Goal: Task Accomplishment & Management: Complete application form

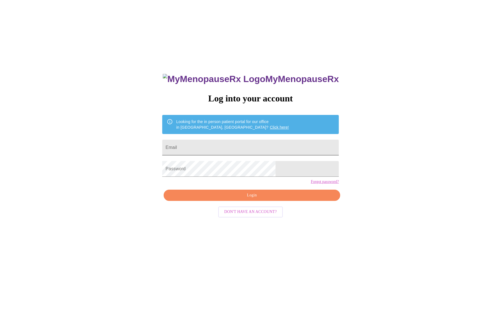
click at [226, 143] on input "Email" at bounding box center [250, 148] width 177 height 16
type input "[PERSON_NAME][EMAIL_ADDRESS][PERSON_NAME][DOMAIN_NAME]"
click at [224, 199] on span "Login" at bounding box center [252, 195] width 164 height 7
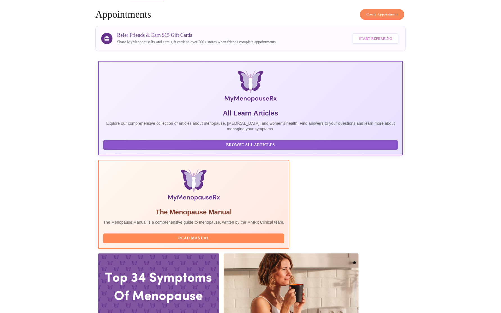
scroll to position [21, 0]
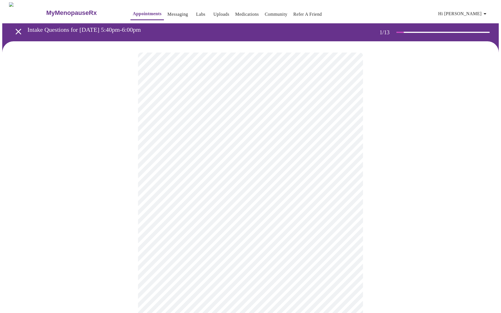
click at [203, 124] on body "MyMenopauseRx Appointments Messaging Labs Uploads Medications Community Refer a…" at bounding box center [250, 259] width 496 height 514
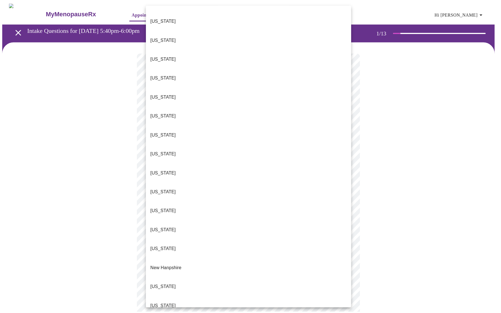
scroll to position [431, 0]
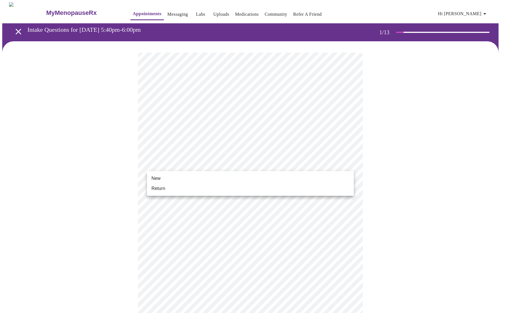
click at [188, 167] on body "MyMenopauseRx Appointments Messaging Labs Uploads Medications Community Refer a…" at bounding box center [252, 257] width 501 height 510
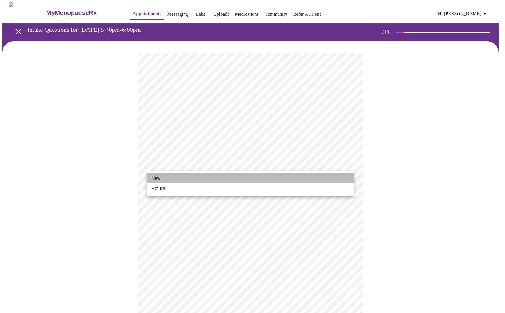
click at [183, 177] on li "New" at bounding box center [250, 178] width 207 height 10
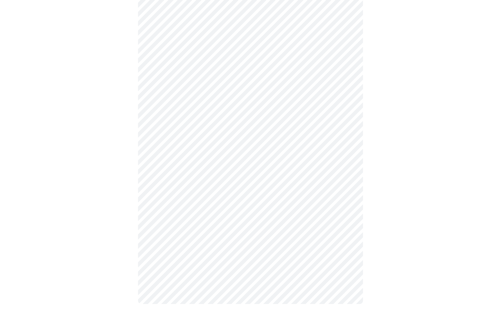
scroll to position [0, 0]
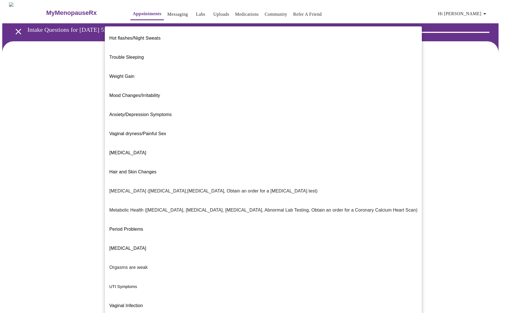
click at [260, 114] on body "MyMenopauseRx Appointments Messaging Labs Uploads Medications Community Refer a…" at bounding box center [252, 171] width 501 height 338
click at [233, 86] on li "Mood Changes/Irritability" at bounding box center [263, 95] width 317 height 19
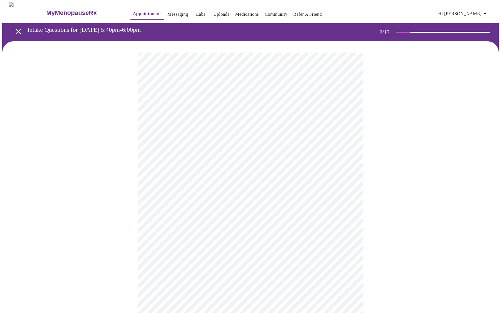
click at [213, 173] on body "MyMenopauseRx Appointments Messaging Labs Uploads Medications Community Refer a…" at bounding box center [250, 169] width 496 height 335
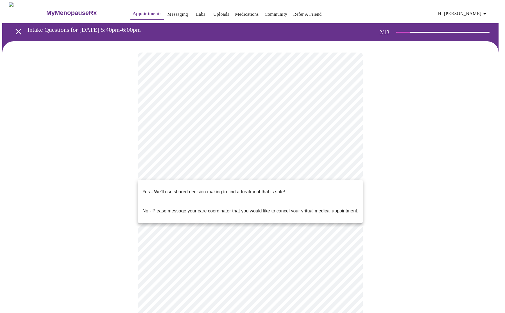
click at [204, 189] on p "Yes - We'll use shared decision making to find a treatment that is safe!" at bounding box center [214, 192] width 143 height 7
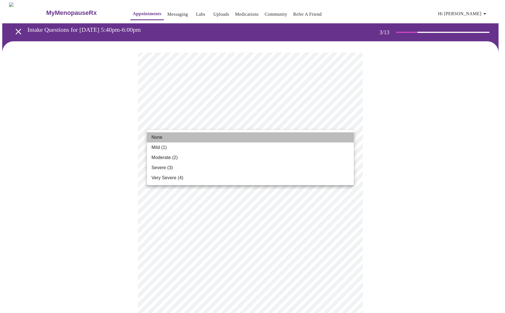
click at [177, 137] on li "None" at bounding box center [250, 137] width 207 height 10
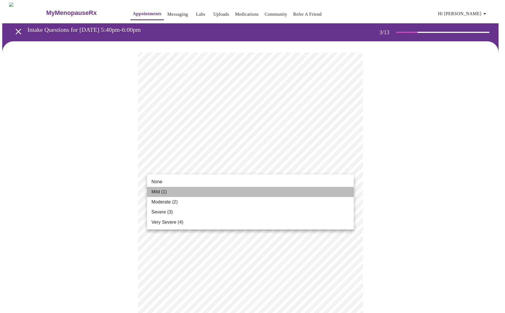
click at [182, 190] on li "Mild (1)" at bounding box center [250, 192] width 207 height 10
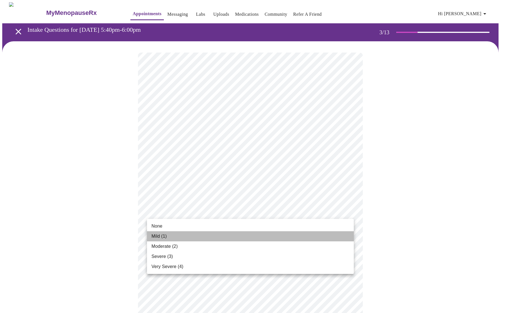
click at [180, 236] on li "Mild (1)" at bounding box center [250, 236] width 207 height 10
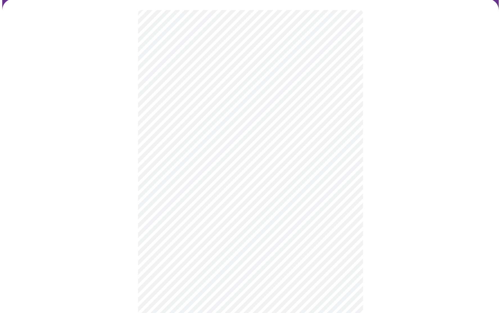
scroll to position [49, 0]
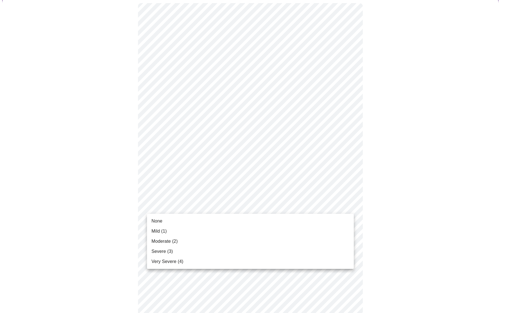
click at [200, 210] on body "MyMenopauseRx Appointments Messaging Labs Uploads Medications Community Refer a…" at bounding box center [252, 315] width 501 height 724
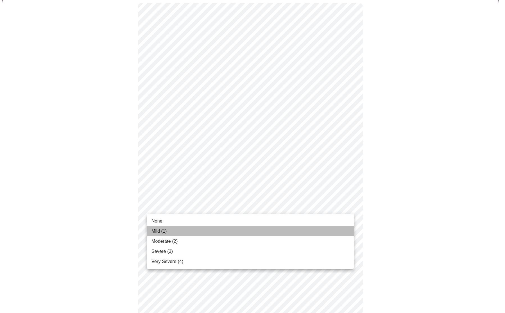
click at [190, 234] on li "Mild (1)" at bounding box center [250, 231] width 207 height 10
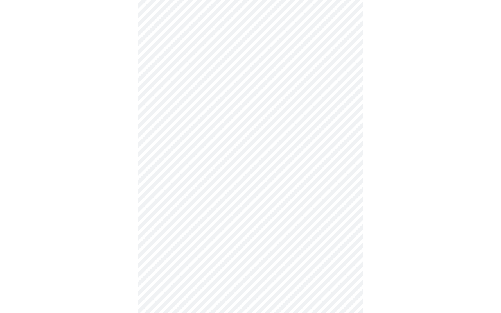
scroll to position [96, 0]
click at [192, 203] on body "MyMenopauseRx Appointments Messaging Labs Uploads Medications Community Refer a…" at bounding box center [252, 264] width 501 height 716
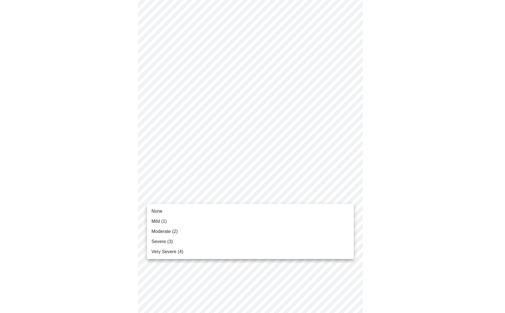
click at [189, 233] on li "Moderate (2)" at bounding box center [250, 232] width 207 height 10
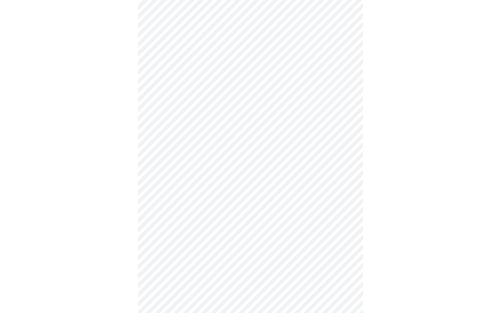
scroll to position [113, 0]
click at [192, 219] on body "MyMenopauseRx Appointments Messaging Labs Uploads Medications Community Refer a…" at bounding box center [250, 244] width 496 height 708
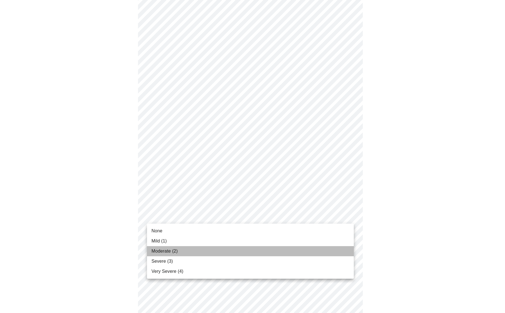
click at [190, 250] on li "Moderate (2)" at bounding box center [250, 251] width 207 height 10
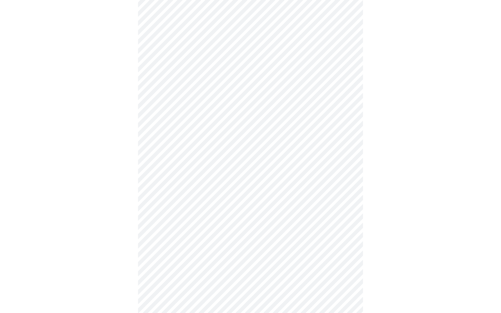
scroll to position [183, 0]
click at [211, 189] on body "MyMenopauseRx Appointments Messaging Labs Uploads Medications Community Refer a…" at bounding box center [252, 170] width 501 height 701
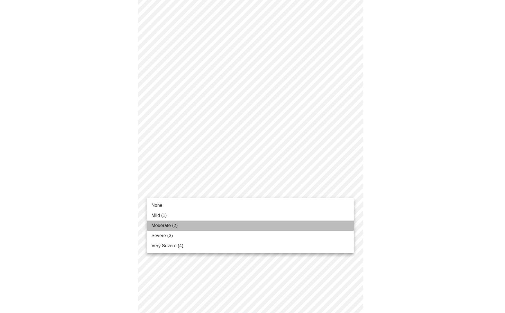
click at [197, 228] on li "Moderate (2)" at bounding box center [250, 226] width 207 height 10
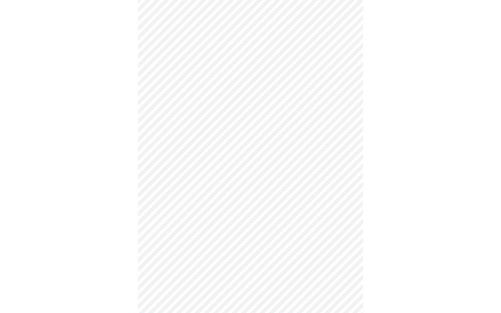
scroll to position [222, 0]
click at [200, 199] on body "MyMenopauseRx Appointments Messaging Labs Uploads Medications Community Refer a…" at bounding box center [250, 126] width 496 height 693
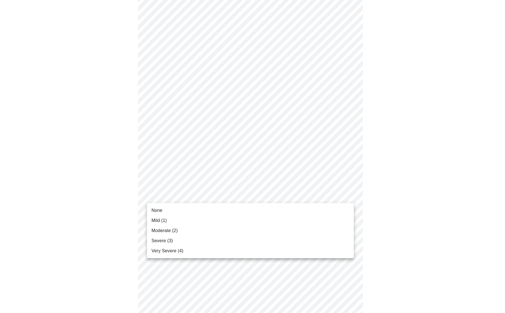
click at [192, 212] on li "None" at bounding box center [250, 210] width 207 height 10
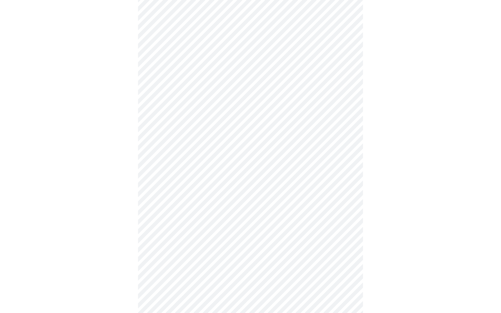
scroll to position [254, 0]
click at [192, 212] on body "MyMenopauseRx Appointments Messaging Labs Uploads Medications Community Refer a…" at bounding box center [250, 90] width 496 height 685
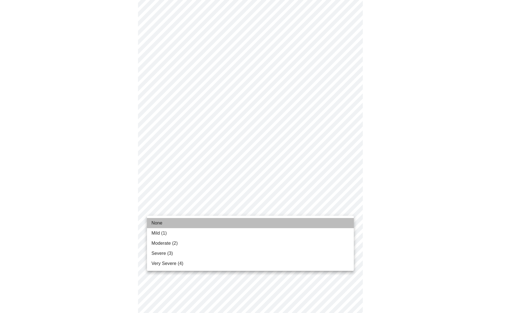
click at [189, 227] on li "None" at bounding box center [250, 223] width 207 height 10
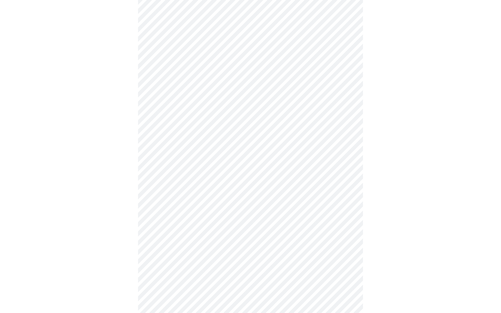
scroll to position [334, 0]
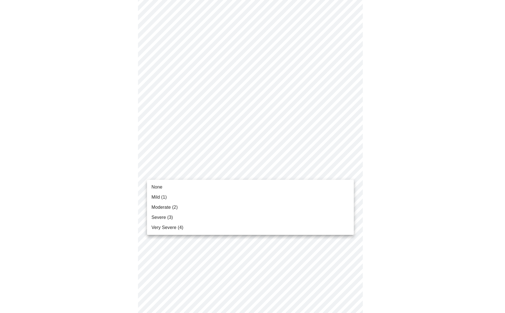
click at [192, 176] on body "MyMenopauseRx Appointments Messaging Labs Uploads Medications Community Refer a…" at bounding box center [252, 6] width 501 height 677
click at [187, 185] on li "None" at bounding box center [250, 187] width 207 height 10
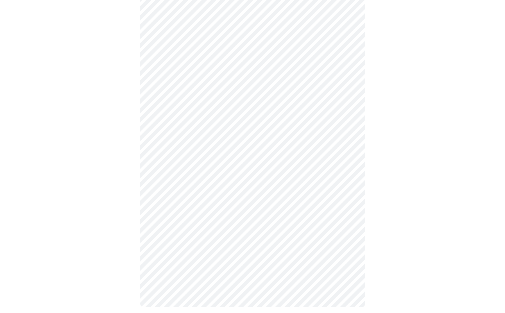
scroll to position [354, 0]
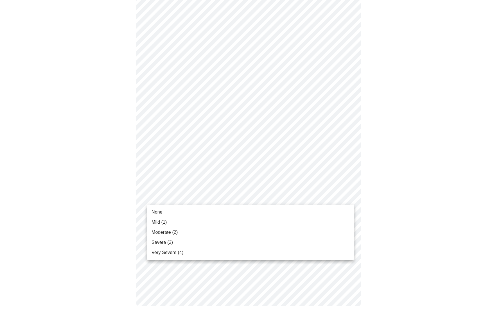
click at [187, 211] on li "None" at bounding box center [250, 212] width 207 height 10
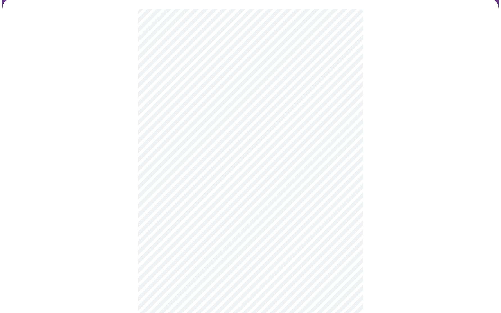
scroll to position [43, 0]
click at [183, 126] on body "MyMenopauseRx Appointments Messaging Labs Uploads Medications Community Refer a…" at bounding box center [250, 289] width 496 height 661
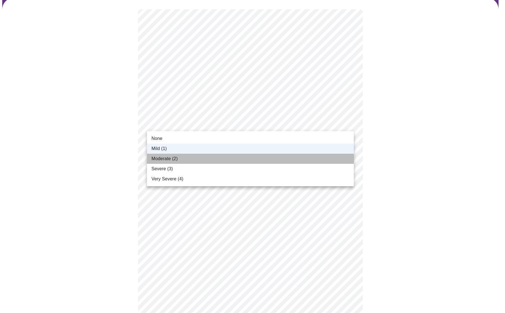
click at [178, 155] on span "Moderate (2)" at bounding box center [165, 158] width 26 height 7
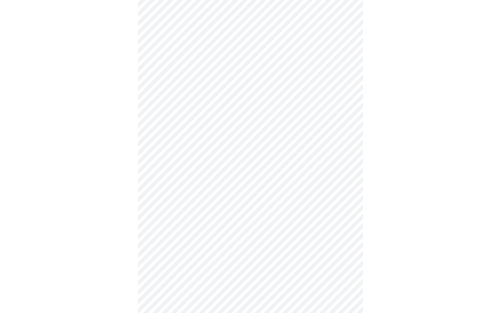
scroll to position [98, 0]
click at [183, 160] on body "MyMenopauseRx Appointments Messaging Labs Uploads Medications Community Refer a…" at bounding box center [250, 234] width 496 height 661
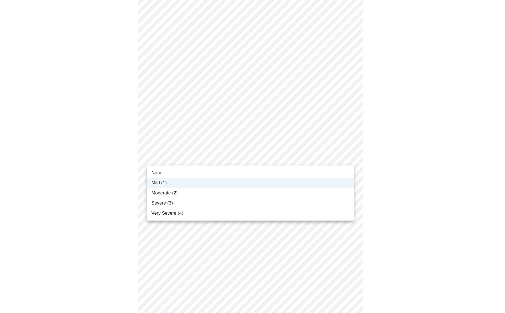
click at [180, 190] on li "Moderate (2)" at bounding box center [250, 193] width 207 height 10
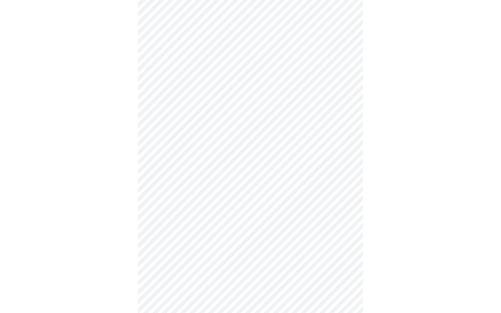
scroll to position [150, 0]
click at [182, 181] on body "MyMenopauseRx Appointments Messaging Labs Uploads Medications Community Refer a…" at bounding box center [250, 182] width 496 height 661
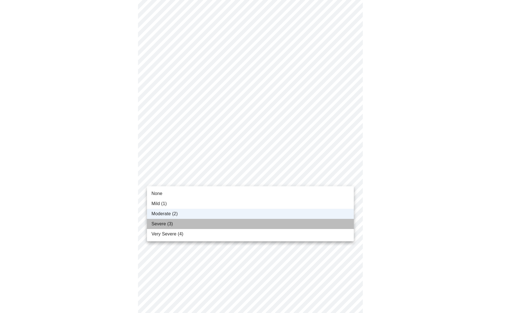
click at [180, 223] on li "Severe (3)" at bounding box center [250, 224] width 207 height 10
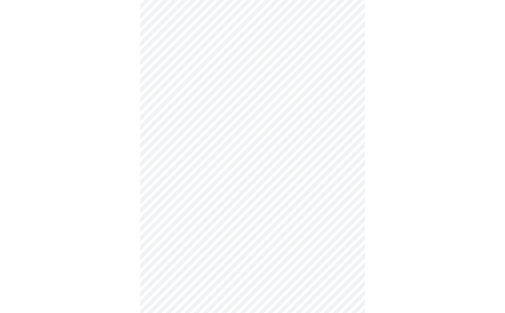
click at [186, 182] on body "MyMenopauseRx Appointments Messaging Labs Uploads Medications Community Refer a…" at bounding box center [252, 182] width 501 height 661
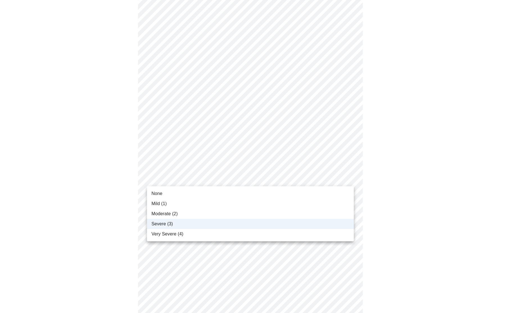
click at [185, 213] on li "Moderate (2)" at bounding box center [250, 214] width 207 height 10
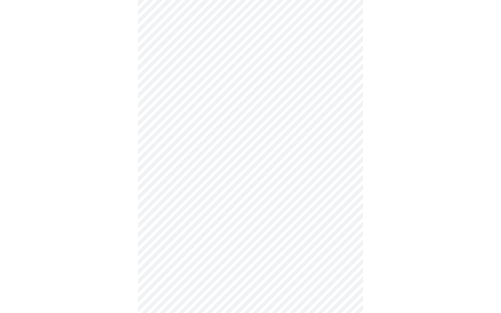
scroll to position [163, 0]
click at [183, 134] on body "MyMenopauseRx Appointments Messaging Labs Uploads Medications Community Refer a…" at bounding box center [252, 169] width 501 height 661
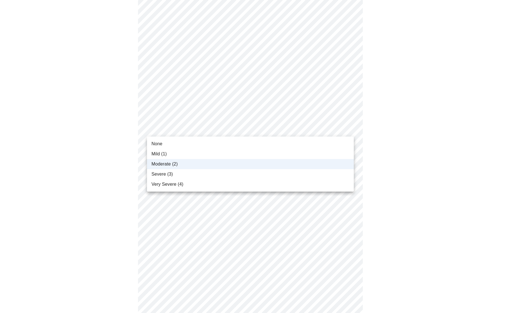
click at [184, 174] on li "Severe (3)" at bounding box center [250, 174] width 207 height 10
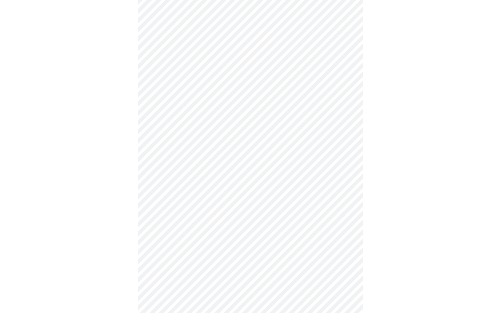
scroll to position [208, 0]
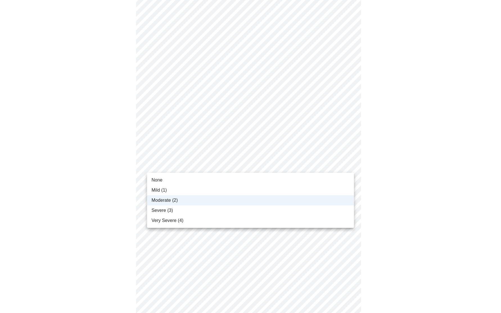
click at [182, 168] on body "MyMenopauseRx Appointments Messaging Labs Uploads Medications Community Refer a…" at bounding box center [250, 124] width 496 height 661
click at [177, 207] on li "Severe (3)" at bounding box center [250, 210] width 207 height 10
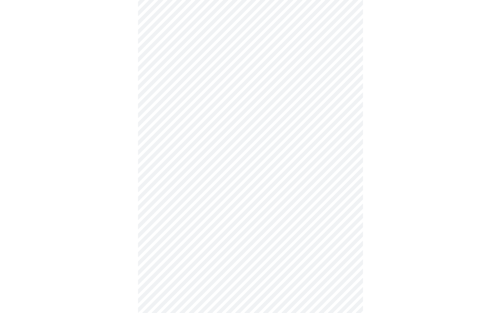
scroll to position [137, 0]
click at [189, 183] on body "MyMenopauseRx Appointments Messaging Labs Uploads Medications Community Refer a…" at bounding box center [250, 131] width 496 height 532
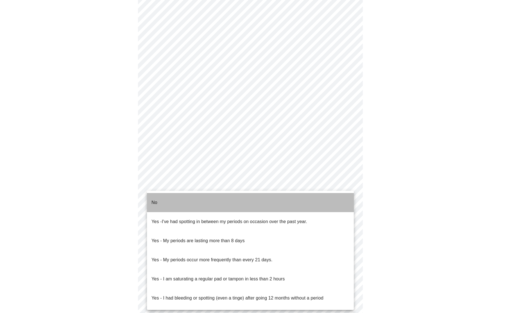
click at [186, 201] on li "No" at bounding box center [250, 202] width 207 height 19
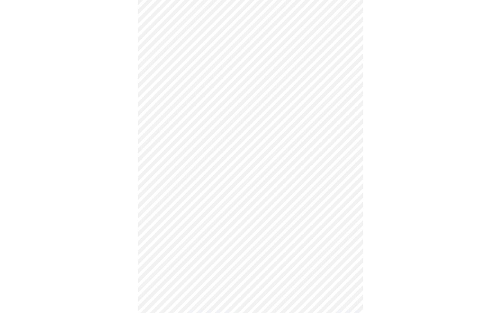
scroll to position [164, 0]
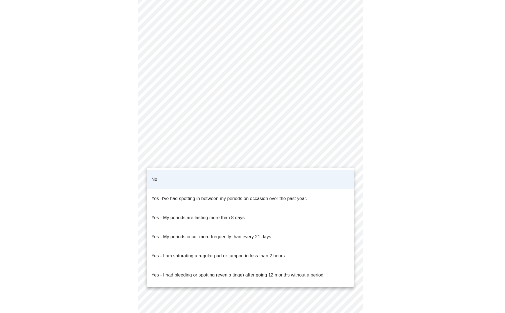
click at [206, 156] on body "MyMenopauseRx Appointments Messaging Labs Uploads Medications Community Refer a…" at bounding box center [252, 102] width 501 height 529
click at [139, 187] on div at bounding box center [252, 156] width 505 height 313
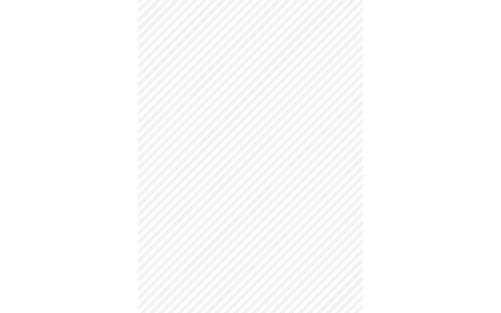
click at [182, 195] on body "MyMenopauseRx Appointments Messaging Labs Uploads Medications Community Refer a…" at bounding box center [250, 102] width 496 height 529
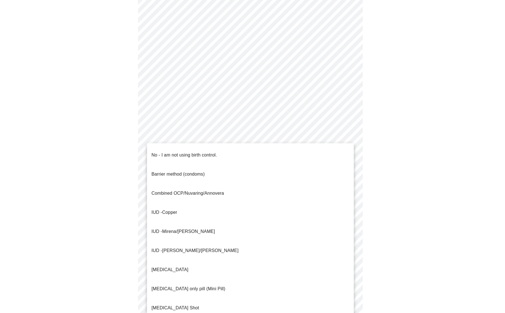
click at [181, 229] on span "Mirena/[PERSON_NAME]" at bounding box center [188, 231] width 53 height 5
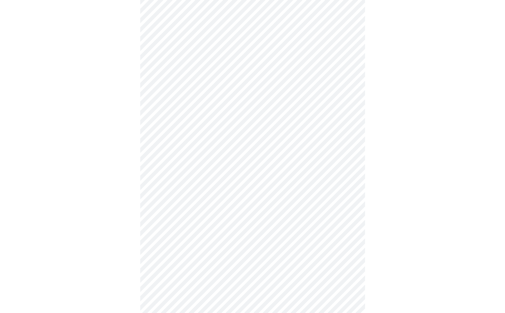
scroll to position [212, 0]
click at [196, 191] on body "MyMenopauseRx Appointments Messaging Labs Uploads Medications Community Refer a…" at bounding box center [252, 52] width 501 height 525
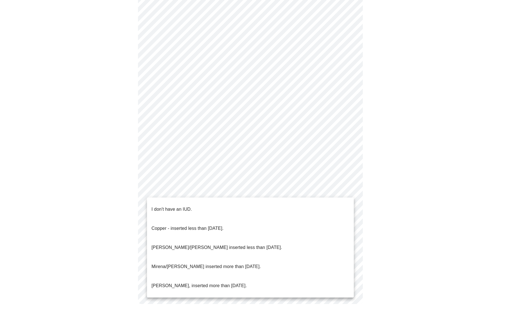
click at [193, 244] on p "[PERSON_NAME]/[PERSON_NAME] inserted less than [DATE]." at bounding box center [217, 247] width 131 height 7
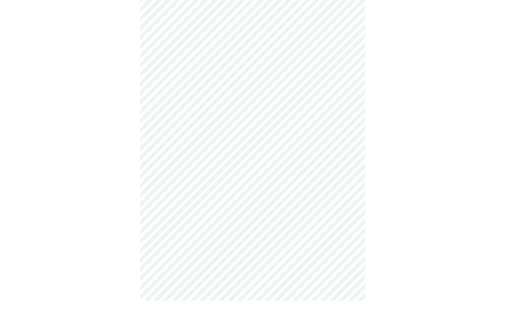
scroll to position [209, 0]
click at [193, 236] on body "MyMenopauseRx Appointments Messaging Labs Uploads Medications Community Refer a…" at bounding box center [252, 54] width 501 height 522
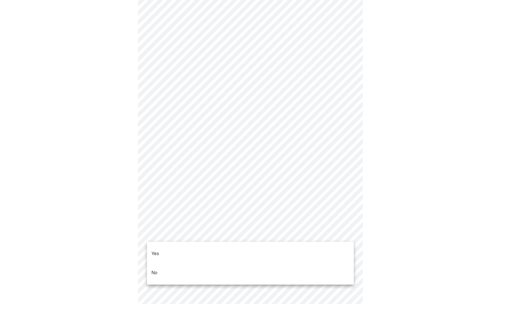
click at [192, 249] on li "Yes" at bounding box center [250, 253] width 207 height 19
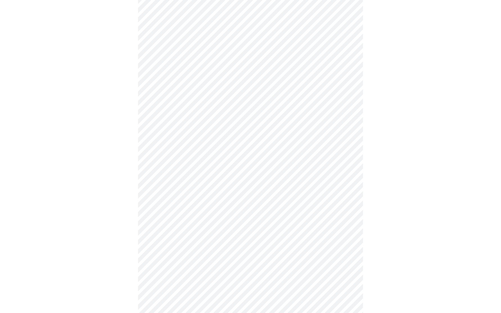
scroll to position [1375, 0]
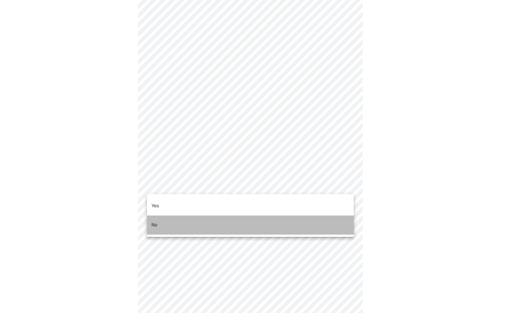
click at [214, 216] on li "No" at bounding box center [250, 225] width 207 height 19
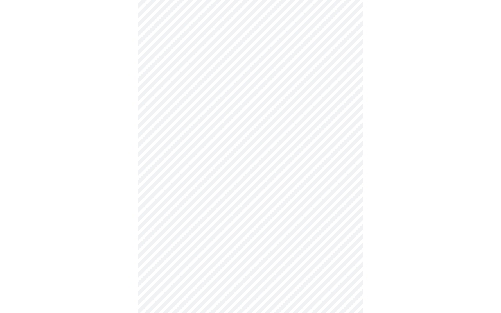
scroll to position [98, 0]
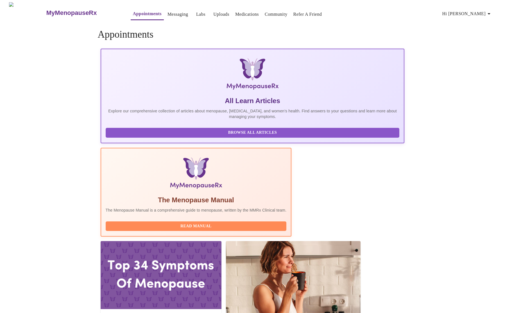
click at [349, 282] on div "MyMenopauseRx Appointments Messaging Labs Uploads Medications Community Refer a…" at bounding box center [252, 310] width 501 height 616
